Goal: Information Seeking & Learning: Learn about a topic

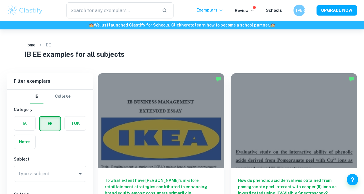
scroll to position [70, 0]
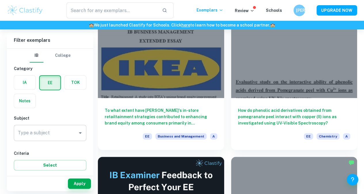
click at [48, 132] on input "Type a subject" at bounding box center [45, 132] width 59 height 11
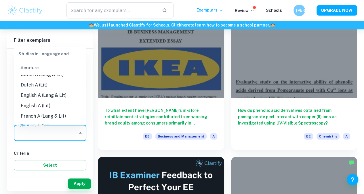
scroll to position [0, 0]
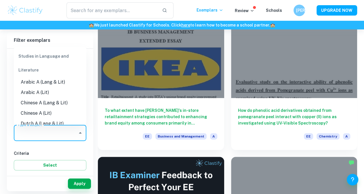
click at [50, 79] on li "Arabic A (Lang & Lit)" at bounding box center [50, 82] width 73 height 10
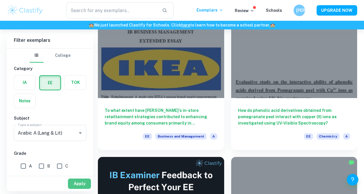
click at [79, 184] on button "Apply" at bounding box center [79, 183] width 23 height 10
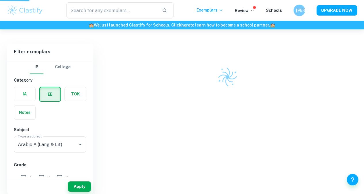
scroll to position [29, 0]
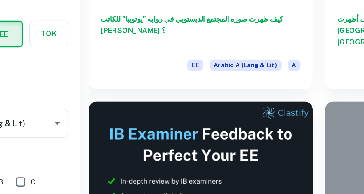
scroll to position [106, 0]
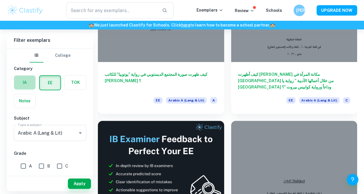
click at [24, 84] on label "button" at bounding box center [24, 82] width 21 height 14
click at [0, 0] on input "radio" at bounding box center [0, 0] width 0 height 0
click at [48, 81] on label "button" at bounding box center [49, 82] width 21 height 14
click at [0, 0] on input "radio" at bounding box center [0, 0] width 0 height 0
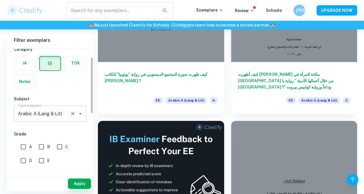
scroll to position [20, 0]
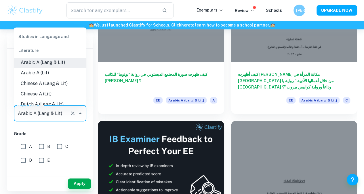
click at [40, 114] on input "Arabic A (Lang & Lit)" at bounding box center [41, 113] width 51 height 11
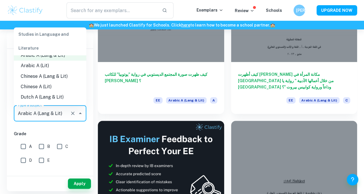
click at [48, 85] on li "Chinese A (Lit)" at bounding box center [50, 86] width 73 height 10
type input "Chinese A (Lit)"
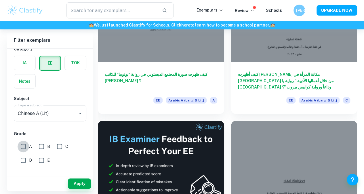
click at [23, 147] on input "A" at bounding box center [24, 146] width 12 height 12
checkbox input "true"
click at [84, 180] on button "Apply" at bounding box center [79, 183] width 23 height 10
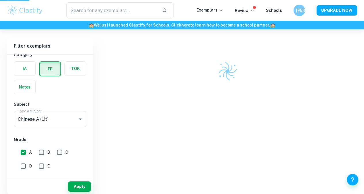
scroll to position [29, 0]
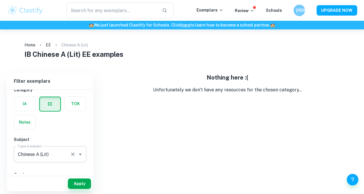
click at [50, 157] on input "Chinese A (Lit)" at bounding box center [41, 154] width 51 height 11
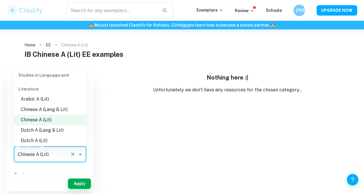
scroll to position [15, 0]
click at [55, 123] on li "Chinese A (Lit)" at bounding box center [50, 119] width 73 height 10
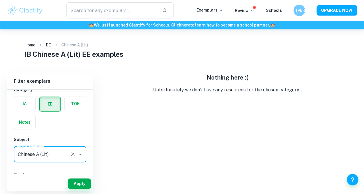
click at [47, 101] on label "button" at bounding box center [50, 104] width 21 height 14
click at [0, 0] on input "radio" at bounding box center [0, 0] width 0 height 0
click at [47, 151] on input "Chinese A (Lit)" at bounding box center [41, 154] width 51 height 11
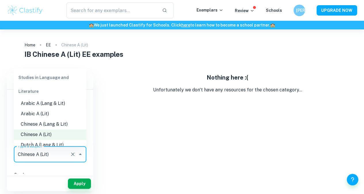
click at [46, 145] on li "Dutch A (Lang & Lit)" at bounding box center [50, 145] width 73 height 10
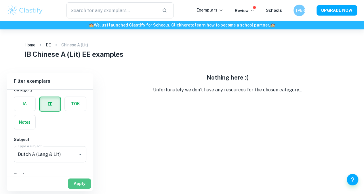
click at [78, 184] on button "Apply" at bounding box center [79, 183] width 23 height 10
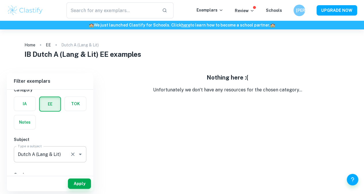
click at [52, 153] on input "Dutch A (Lang & Lit)" at bounding box center [41, 154] width 51 height 11
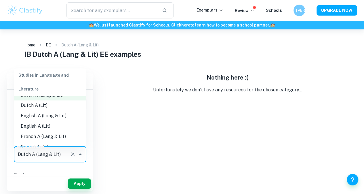
scroll to position [54, 0]
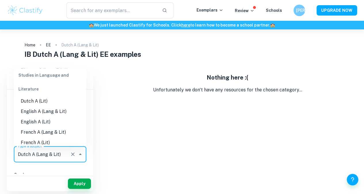
click at [61, 109] on li "English A (Lang & Lit)" at bounding box center [50, 111] width 73 height 10
type input "English A (Lang & Lit)"
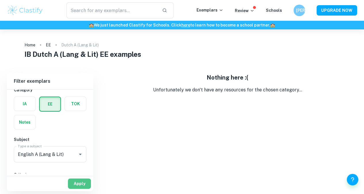
click at [77, 186] on button "Apply" at bounding box center [79, 183] width 23 height 10
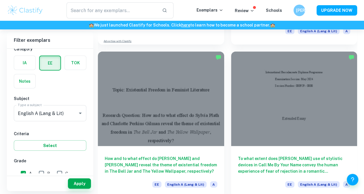
scroll to position [635, 0]
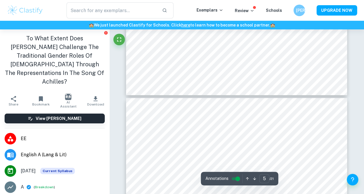
type input "4"
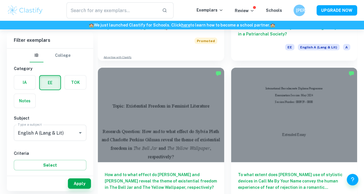
scroll to position [619, 0]
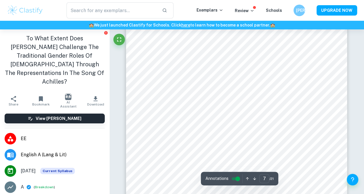
scroll to position [1838, 0]
type input "8"
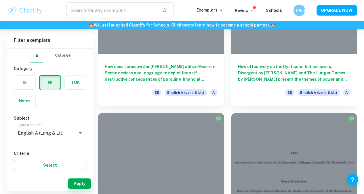
scroll to position [882, 0]
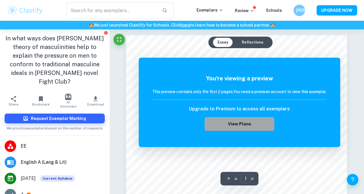
click at [233, 124] on button "View Plans" at bounding box center [240, 124] width 70 height 14
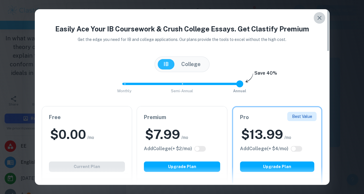
click at [321, 16] on icon "button" at bounding box center [319, 18] width 4 height 4
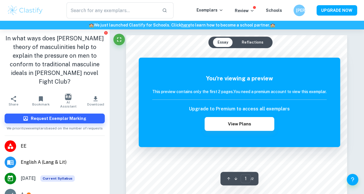
click at [258, 39] on button "Reflections" at bounding box center [252, 42] width 31 height 9
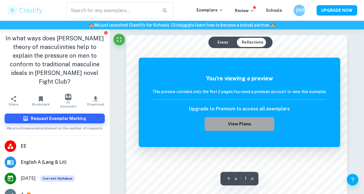
click at [233, 122] on button "View Plans" at bounding box center [240, 124] width 70 height 14
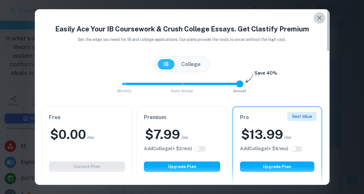
click at [317, 20] on icon "button" at bounding box center [319, 17] width 7 height 7
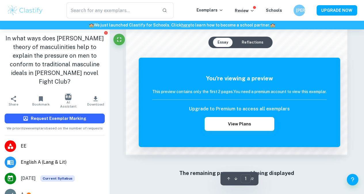
scroll to position [45, 0]
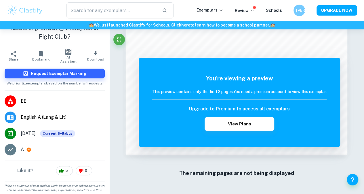
click at [16, 100] on li "EE" at bounding box center [54, 101] width 109 height 16
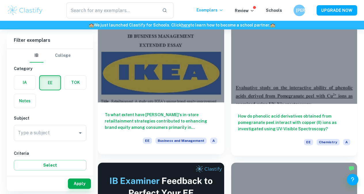
scroll to position [64, 0]
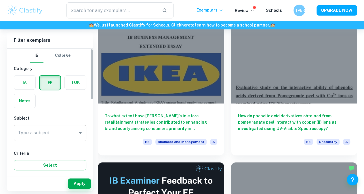
click at [47, 132] on input "Type a subject" at bounding box center [45, 132] width 59 height 11
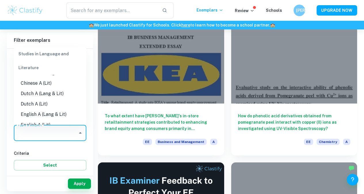
scroll to position [31, 0]
click at [52, 113] on li "English A (Lang & Lit)" at bounding box center [50, 113] width 73 height 10
type input "English A (Lang & Lit)"
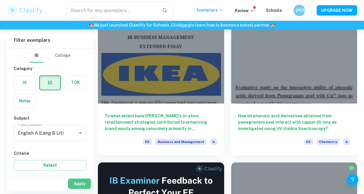
click at [82, 185] on button "Apply" at bounding box center [79, 183] width 23 height 10
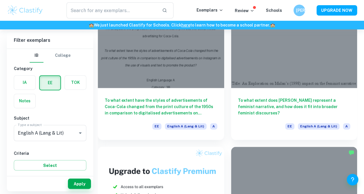
scroll to position [387, 0]
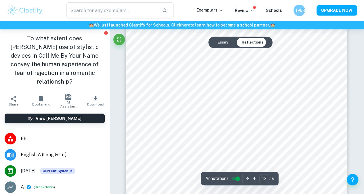
scroll to position [3675, 0]
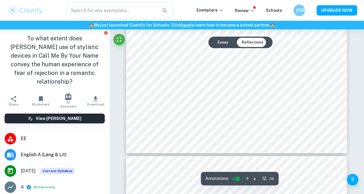
type input "13"
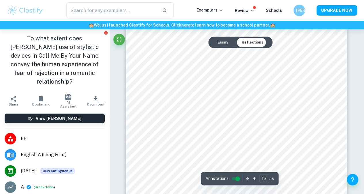
scroll to position [3950, 0]
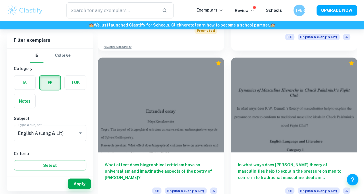
scroll to position [1551, 0]
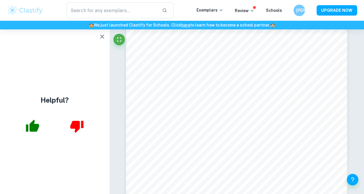
scroll to position [4348, 0]
click at [102, 38] on icon "button" at bounding box center [102, 36] width 7 height 7
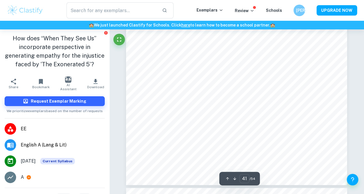
scroll to position [12957, 0]
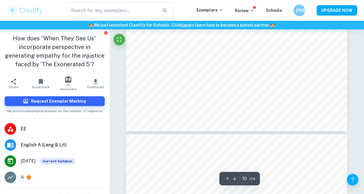
type input "9"
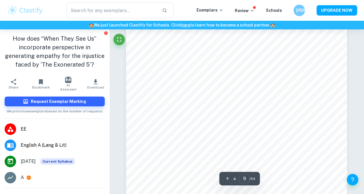
scroll to position [2718, 0]
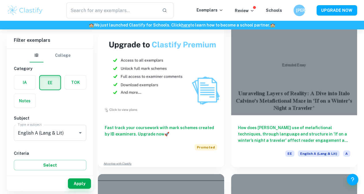
scroll to position [1739, 0]
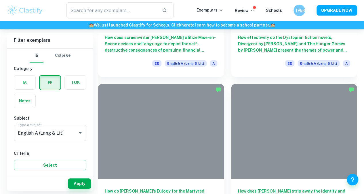
scroll to position [909, 0]
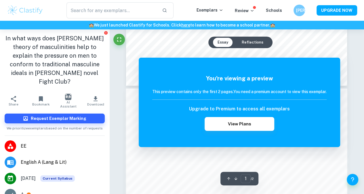
scroll to position [262, 0]
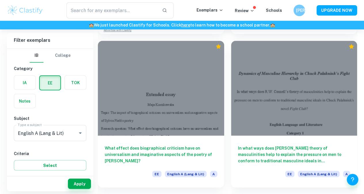
scroll to position [1566, 0]
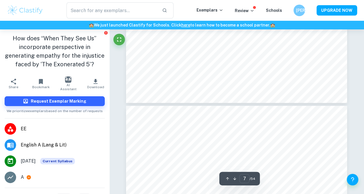
type input "8"
